Goal: Transaction & Acquisition: Purchase product/service

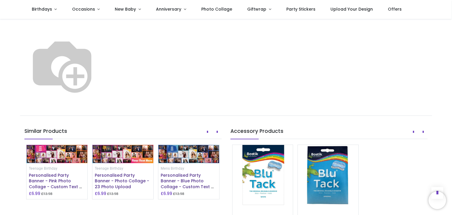
scroll to position [352, 0]
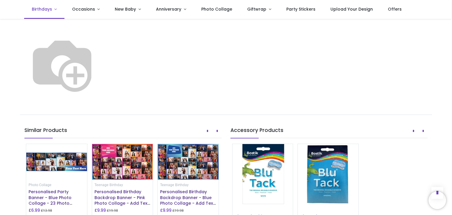
click at [55, 10] on link "Birthdays" at bounding box center [44, 9] width 40 height 19
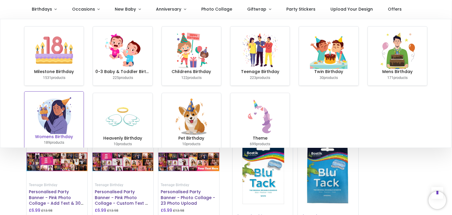
click at [54, 121] on img at bounding box center [54, 115] width 38 height 38
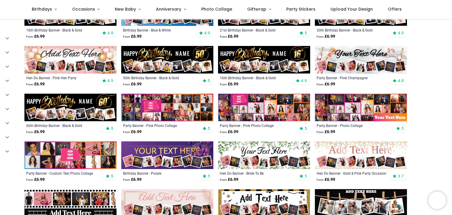
scroll to position [182, 0]
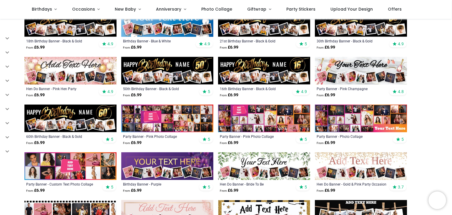
scroll to position [161, 0]
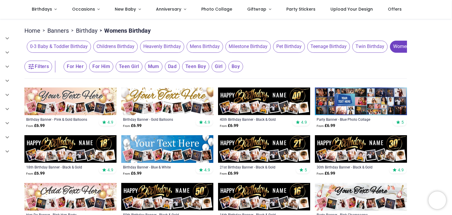
scroll to position [34, 0]
